Goal: Information Seeking & Learning: Learn about a topic

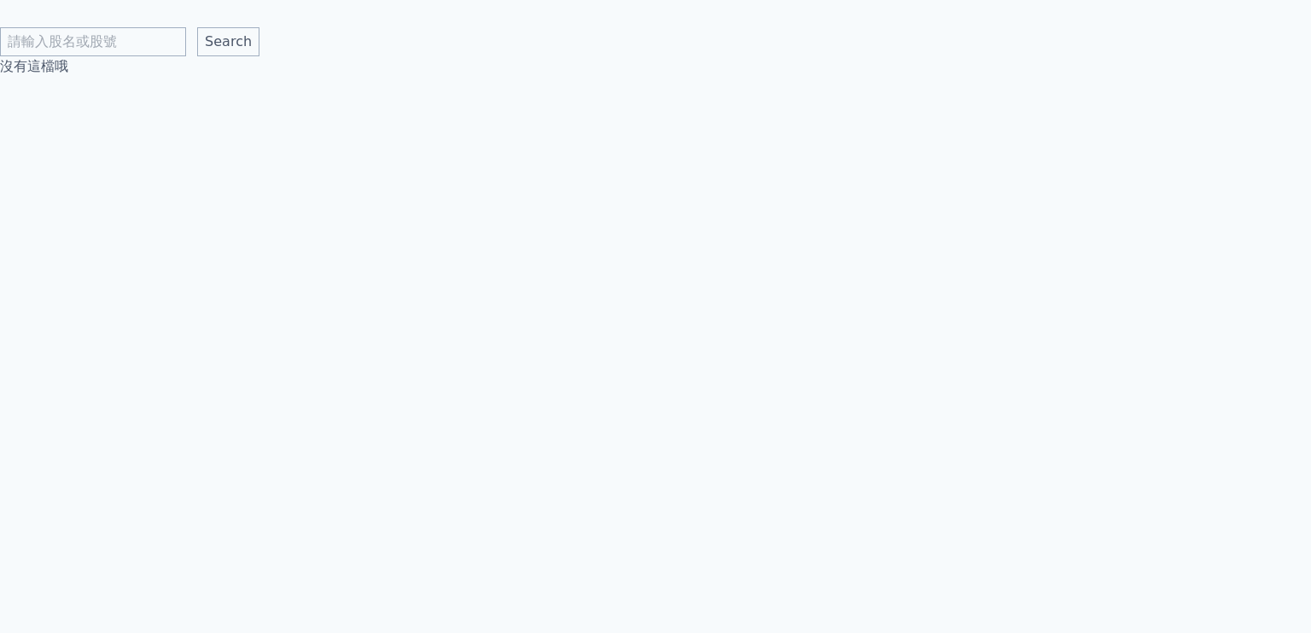
click at [108, 42] on input "text" at bounding box center [93, 41] width 186 height 29
type input "銳澤"
click at [197, 27] on input "Search" at bounding box center [228, 41] width 62 height 29
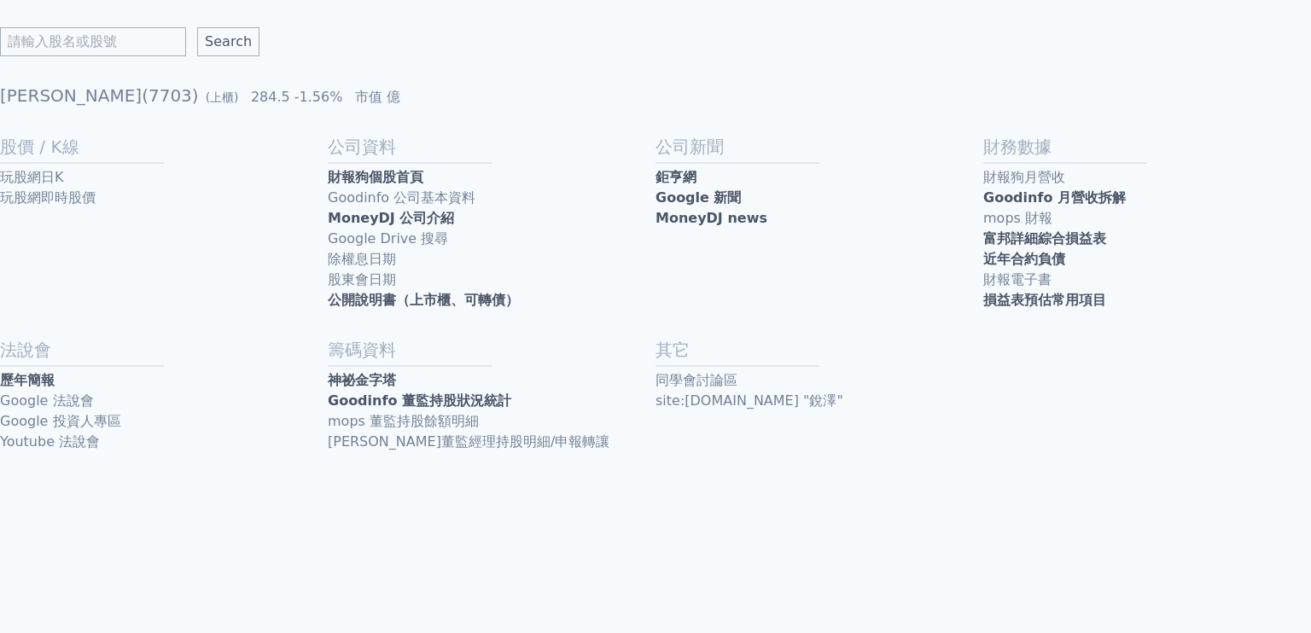
click at [82, 386] on link "歷年簡報" at bounding box center [164, 380] width 328 height 20
click at [398, 169] on link "財報狗個股首頁" at bounding box center [492, 177] width 328 height 20
click at [352, 304] on link "公開說明書（上市櫃、可轉債）" at bounding box center [492, 300] width 328 height 20
